Goal: Task Accomplishment & Management: Manage account settings

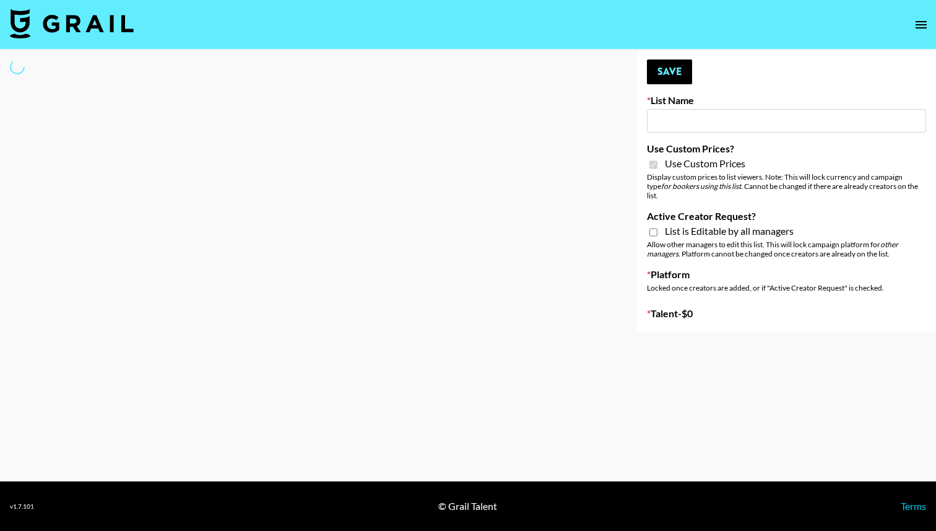
type input "Peppermayo"
checkbox input "true"
select select "Brand"
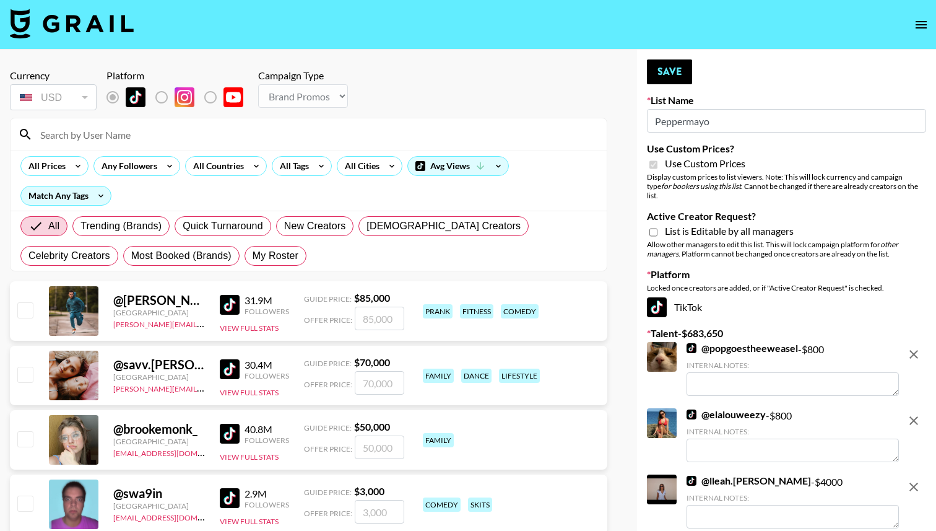
click at [295, 134] on input at bounding box center [316, 134] width 567 height 20
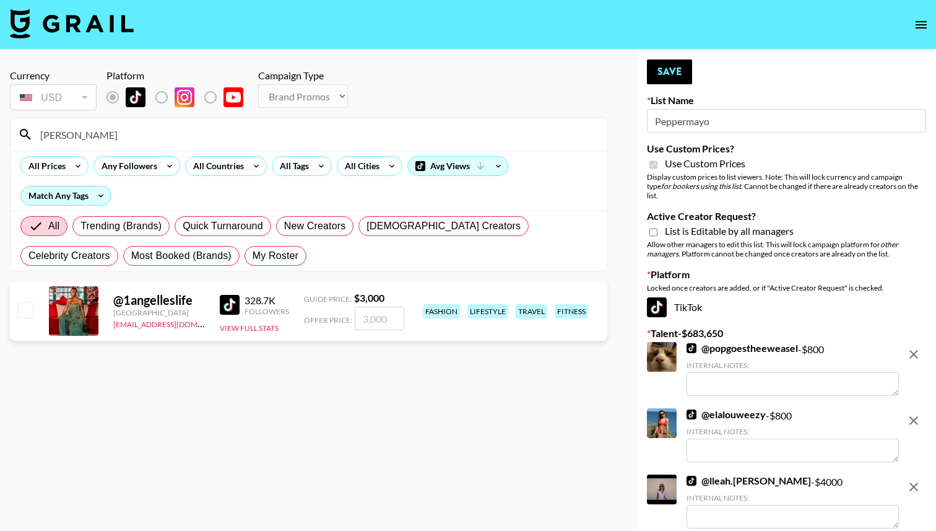
type input "[PERSON_NAME]"
click at [26, 303] on input "checkbox" at bounding box center [24, 309] width 15 height 15
checkbox input "true"
type input "3000"
click at [663, 59] on button "Save" at bounding box center [669, 71] width 45 height 25
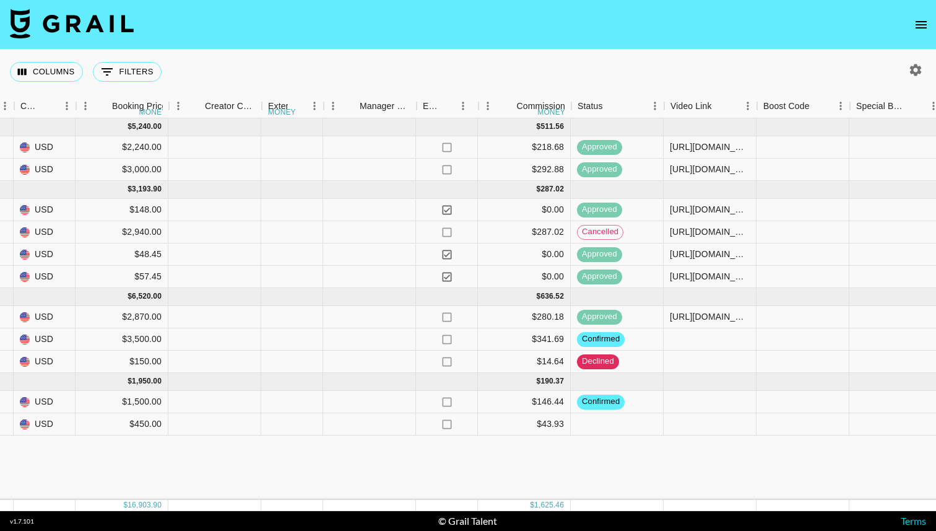
scroll to position [0, 1046]
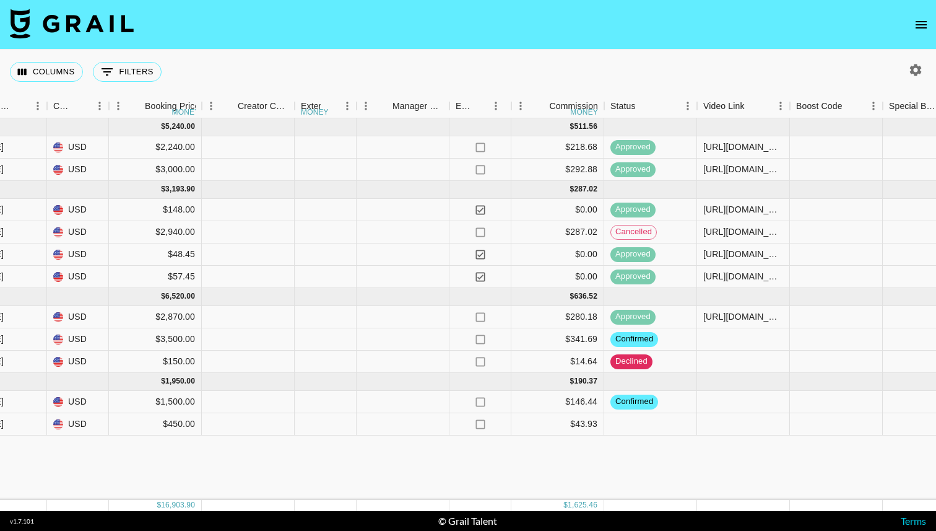
click at [920, 22] on icon "open drawer" at bounding box center [921, 24] width 11 height 7
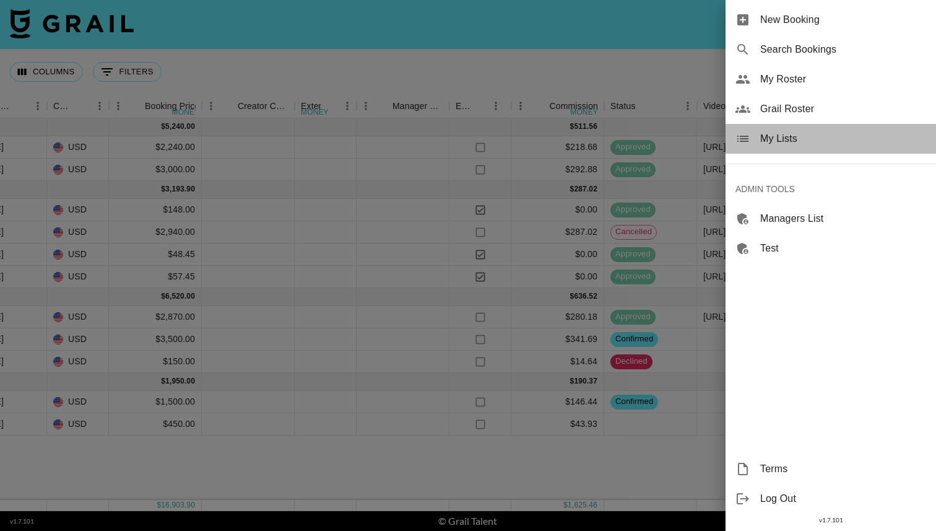
click at [809, 142] on span "My Lists" at bounding box center [844, 138] width 166 height 15
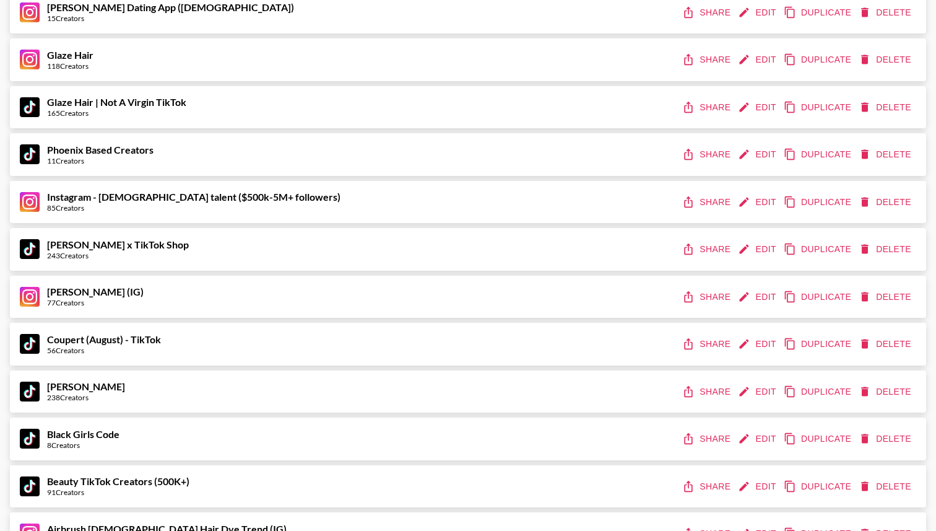
scroll to position [240, 0]
